Goal: Information Seeking & Learning: Learn about a topic

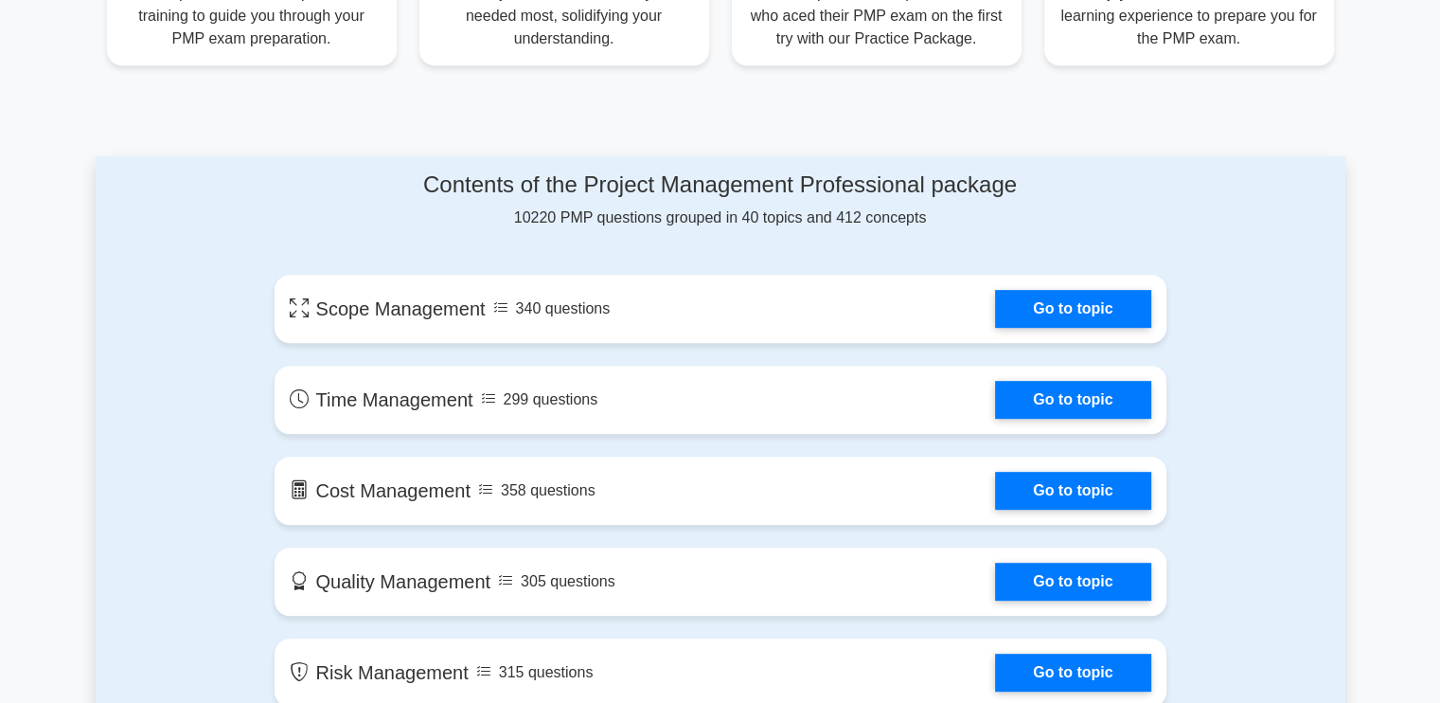
scroll to position [947, 0]
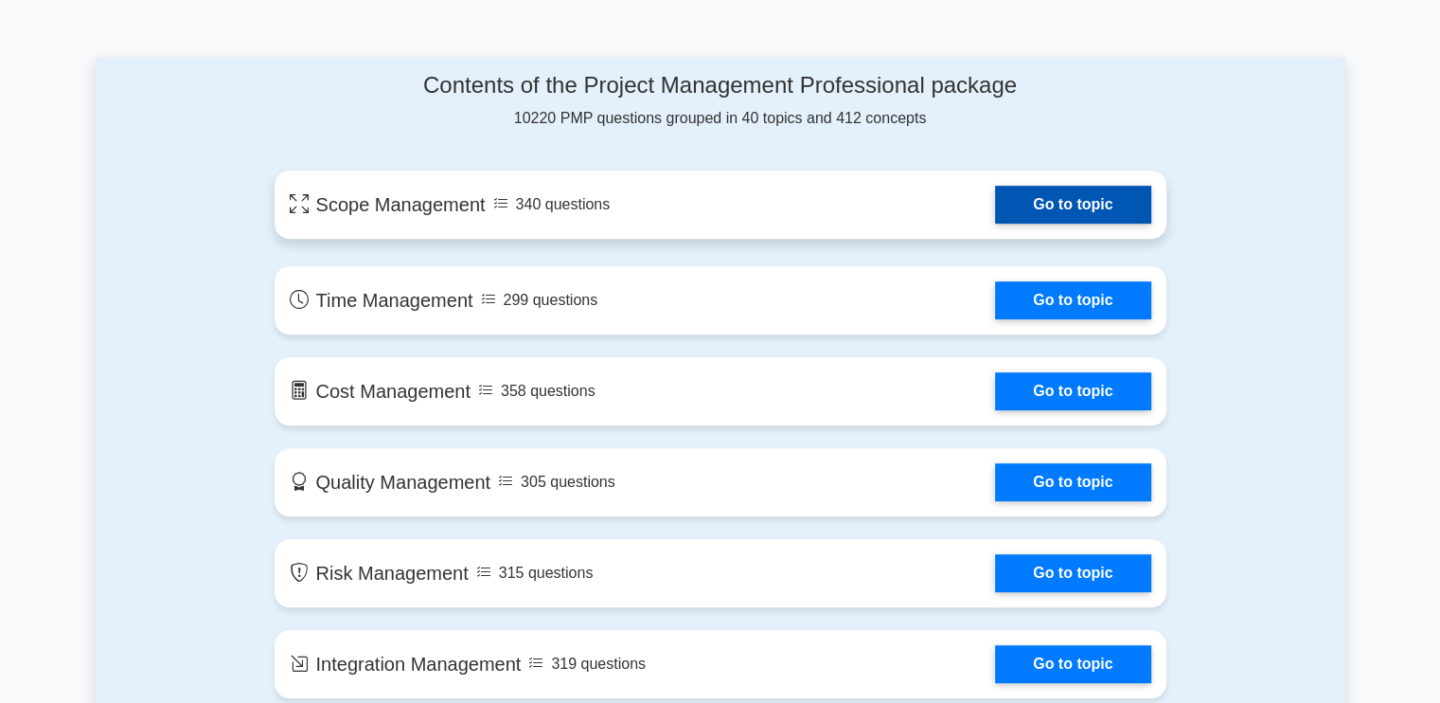
click at [1049, 188] on link "Go to topic" at bounding box center [1072, 205] width 155 height 38
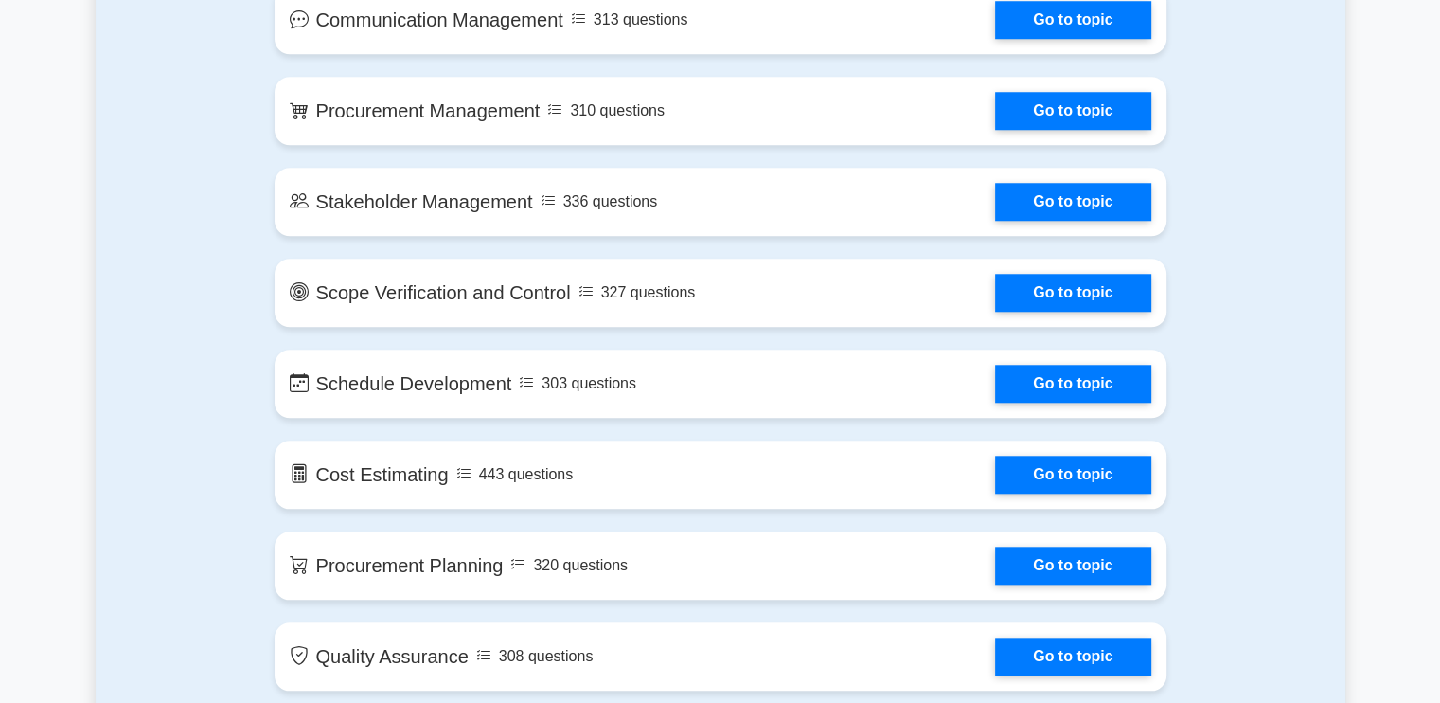
scroll to position [1772, 0]
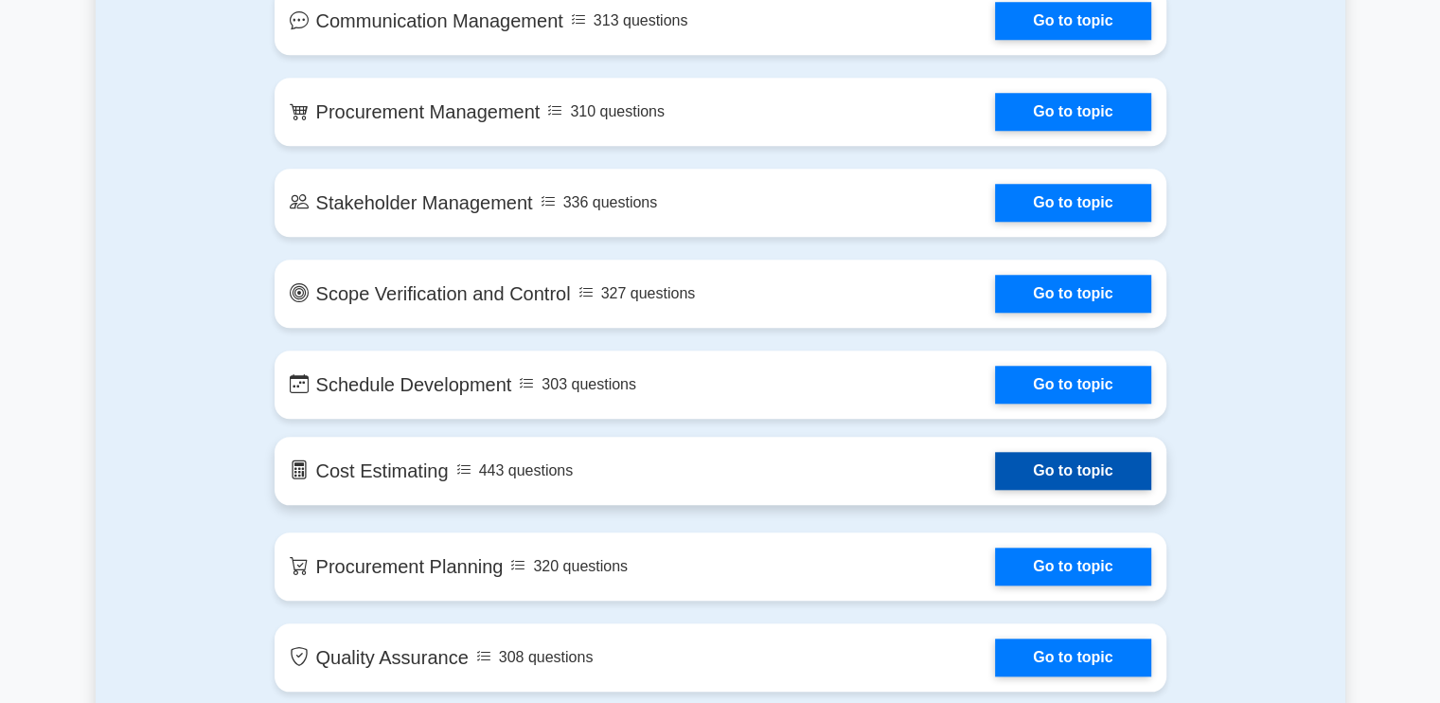
click at [995, 480] on link "Go to topic" at bounding box center [1072, 471] width 155 height 38
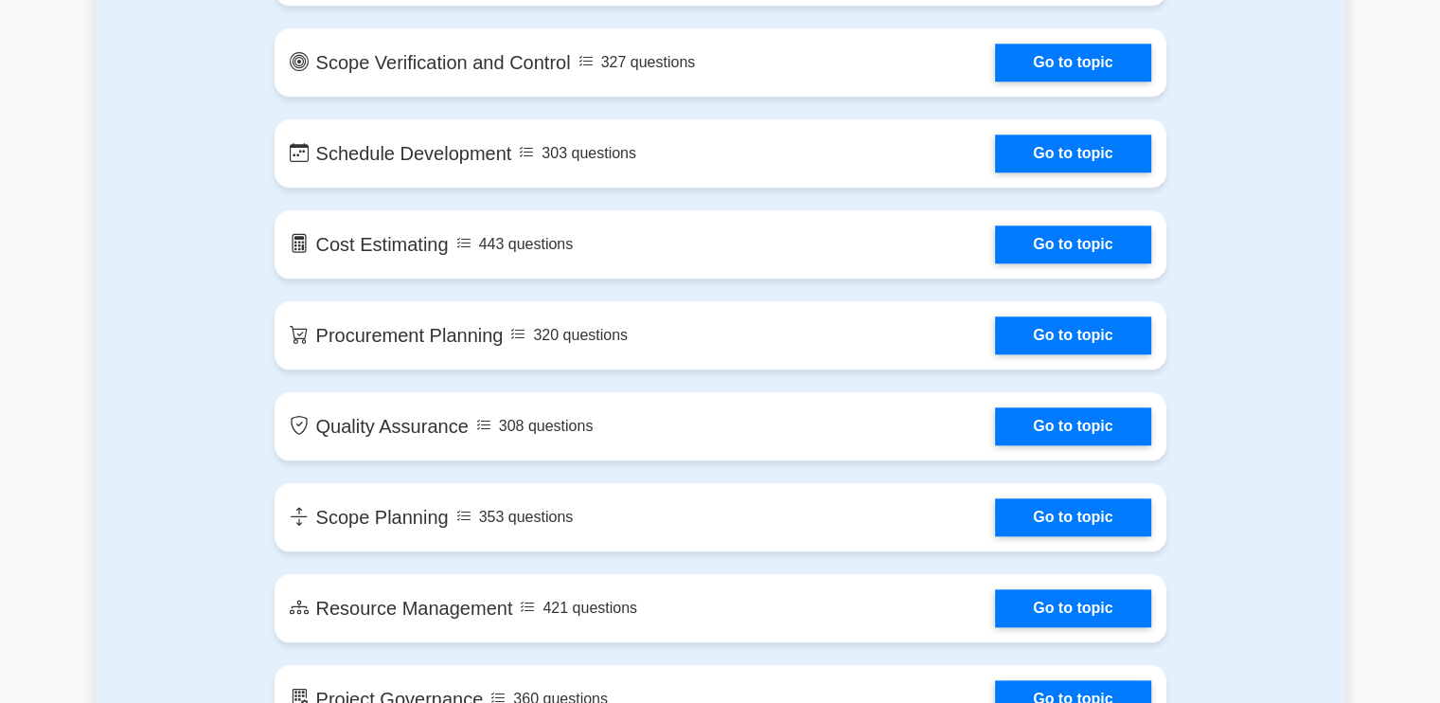
scroll to position [2004, 0]
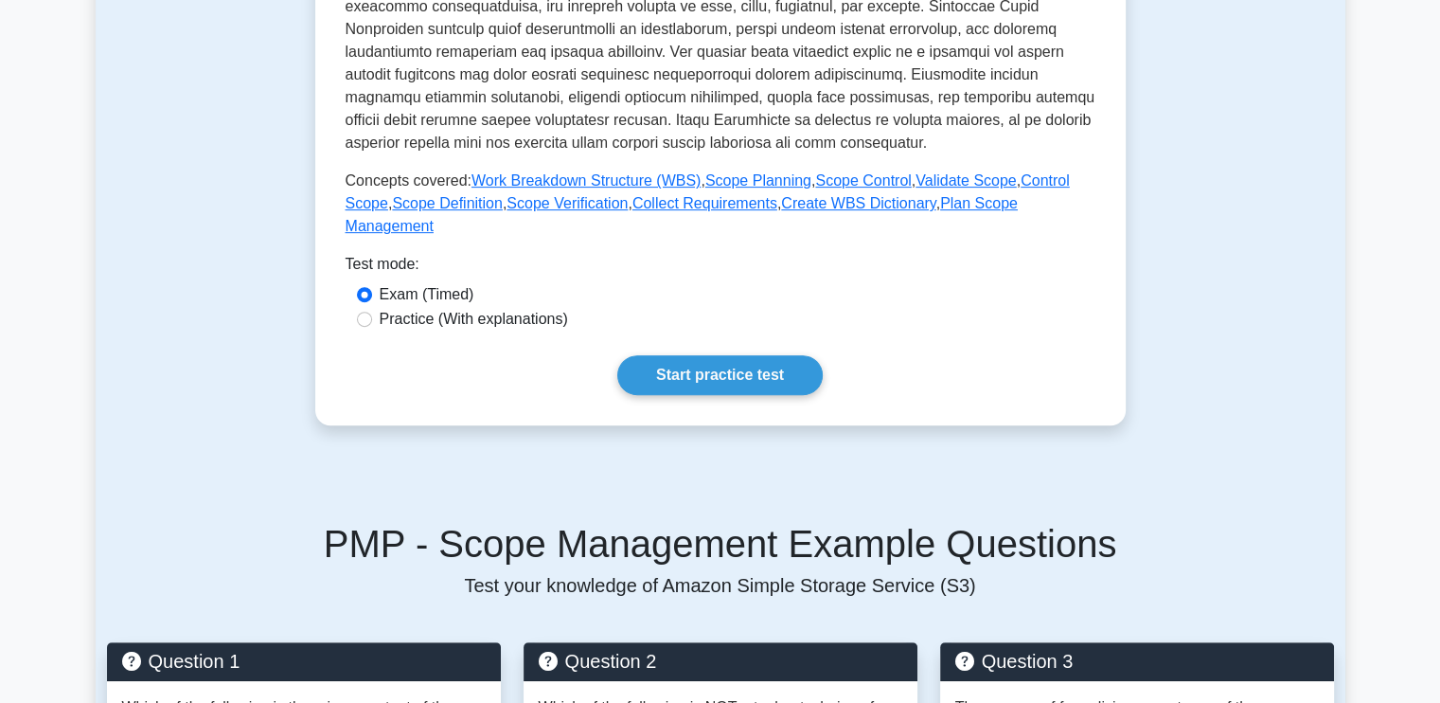
scroll to position [848, 0]
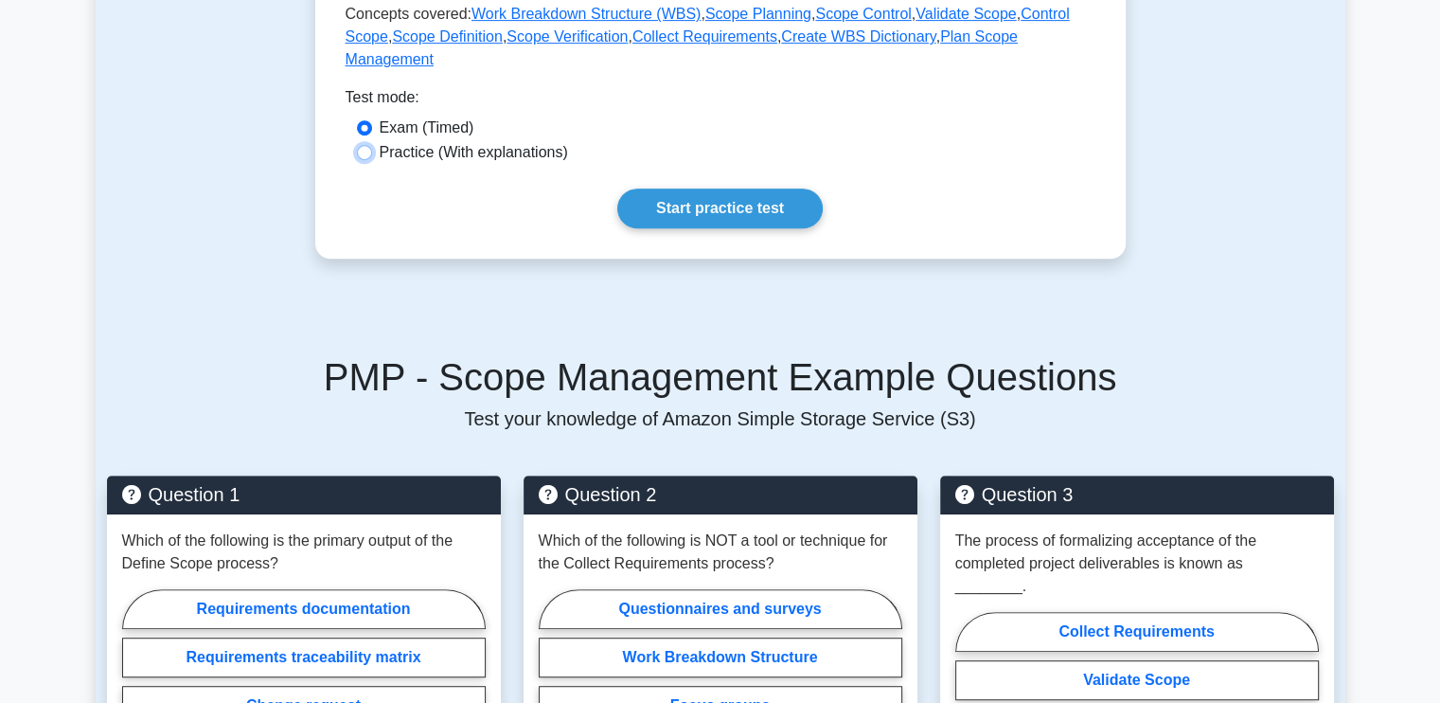
click at [370, 145] on input "Practice (With explanations)" at bounding box center [364, 152] width 15 height 15
radio input "true"
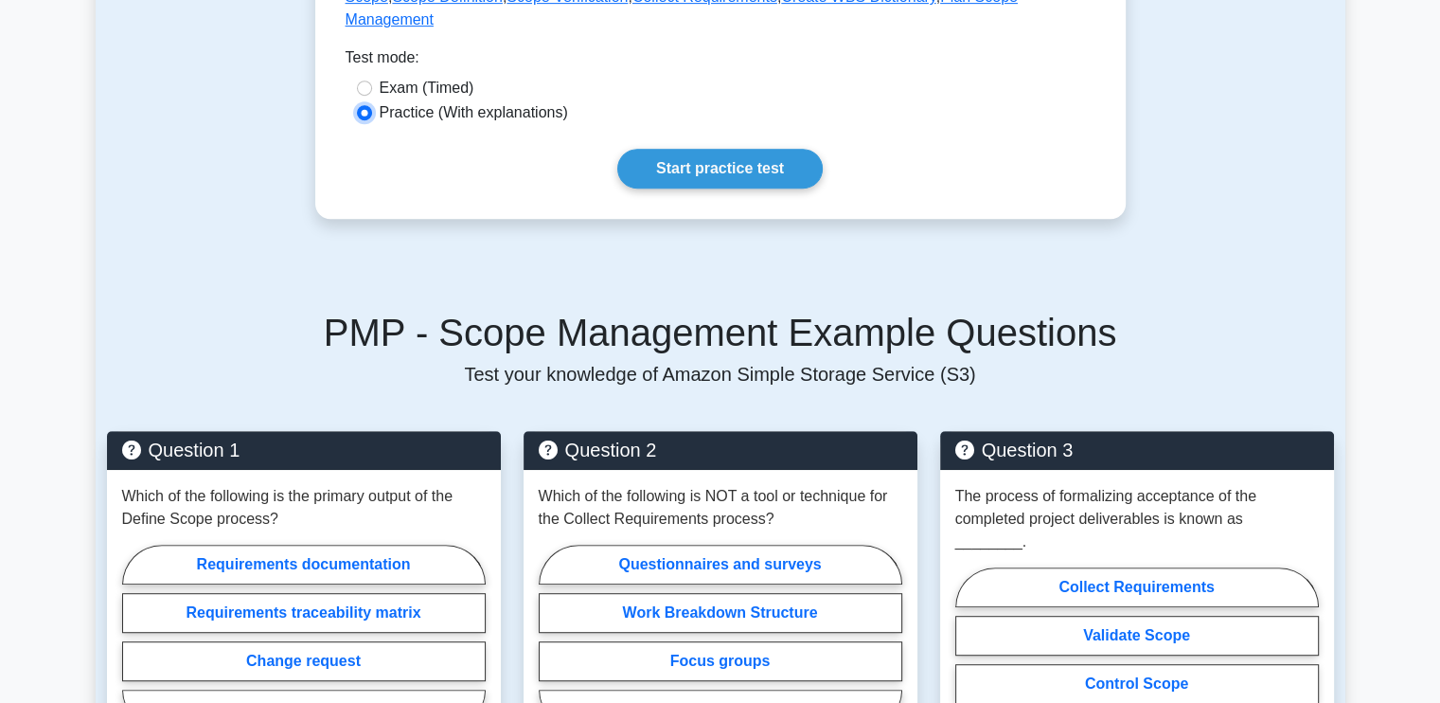
scroll to position [886, 0]
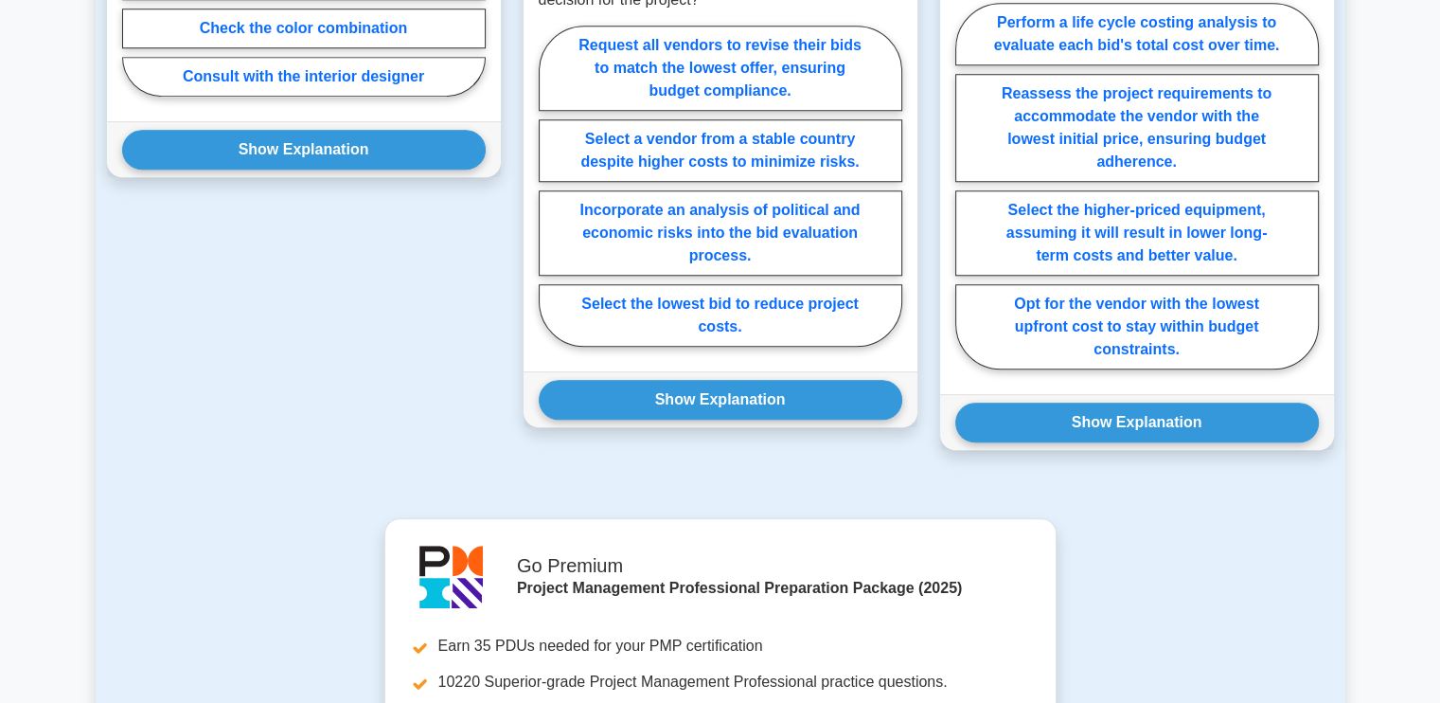
scroll to position [1625, 0]
